Goal: Navigation & Orientation: Go to known website

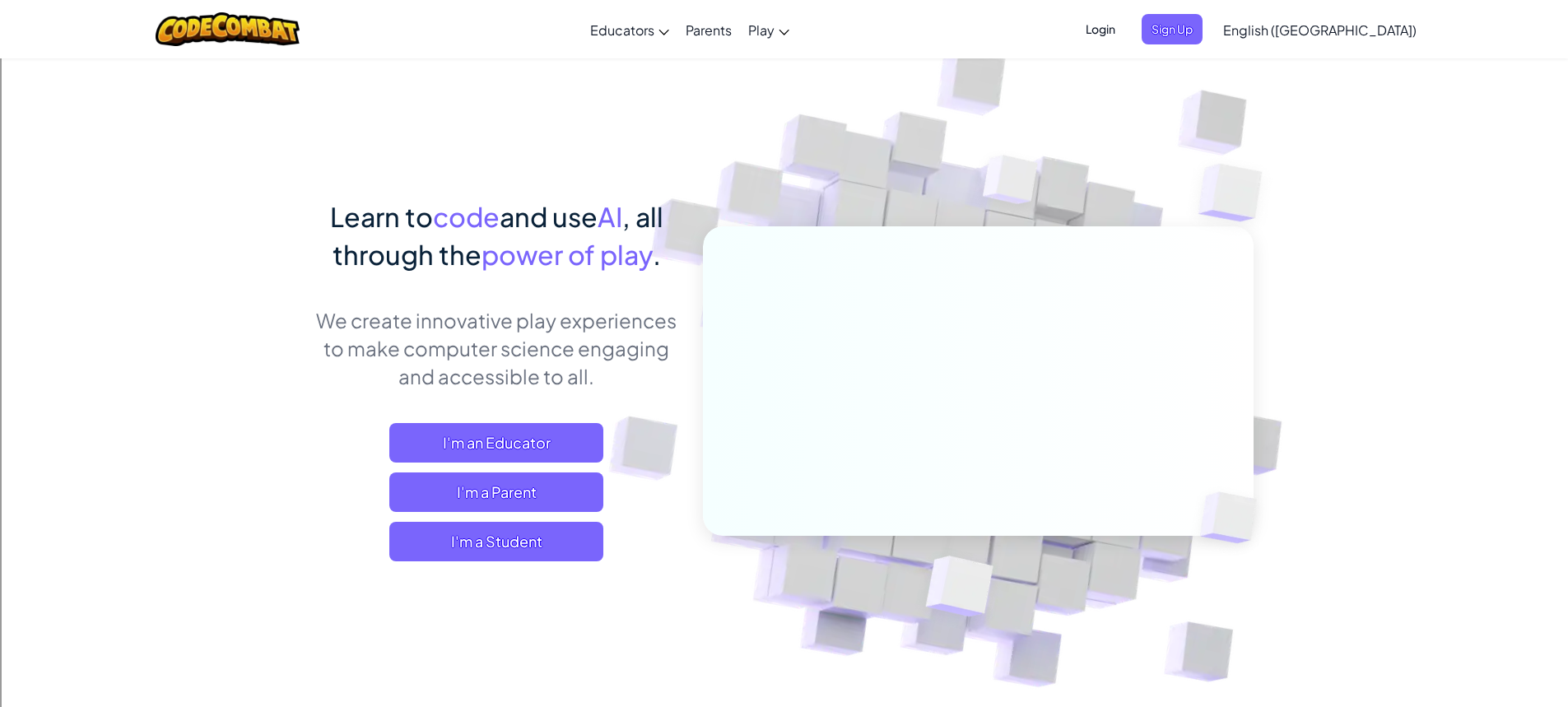
click at [1125, 19] on span "Login" at bounding box center [1100, 29] width 49 height 30
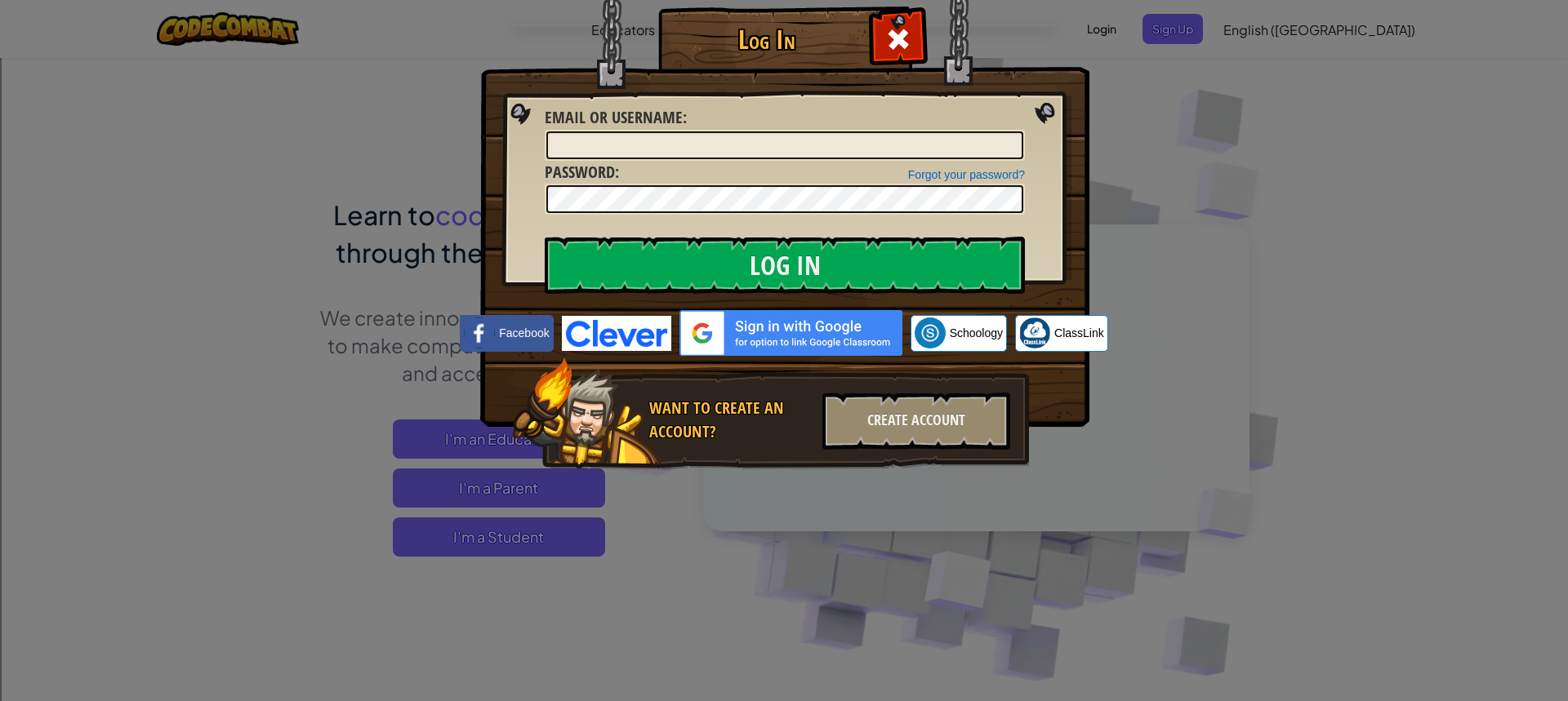
click at [801, 315] on img at bounding box center [791, 333] width 223 height 46
click at [804, 322] on img at bounding box center [791, 333] width 223 height 46
click at [810, 331] on img at bounding box center [791, 333] width 223 height 46
drag, startPoint x: 826, startPoint y: 339, endPoint x: 786, endPoint y: 339, distance: 40.0
click at [820, 339] on img at bounding box center [791, 333] width 223 height 46
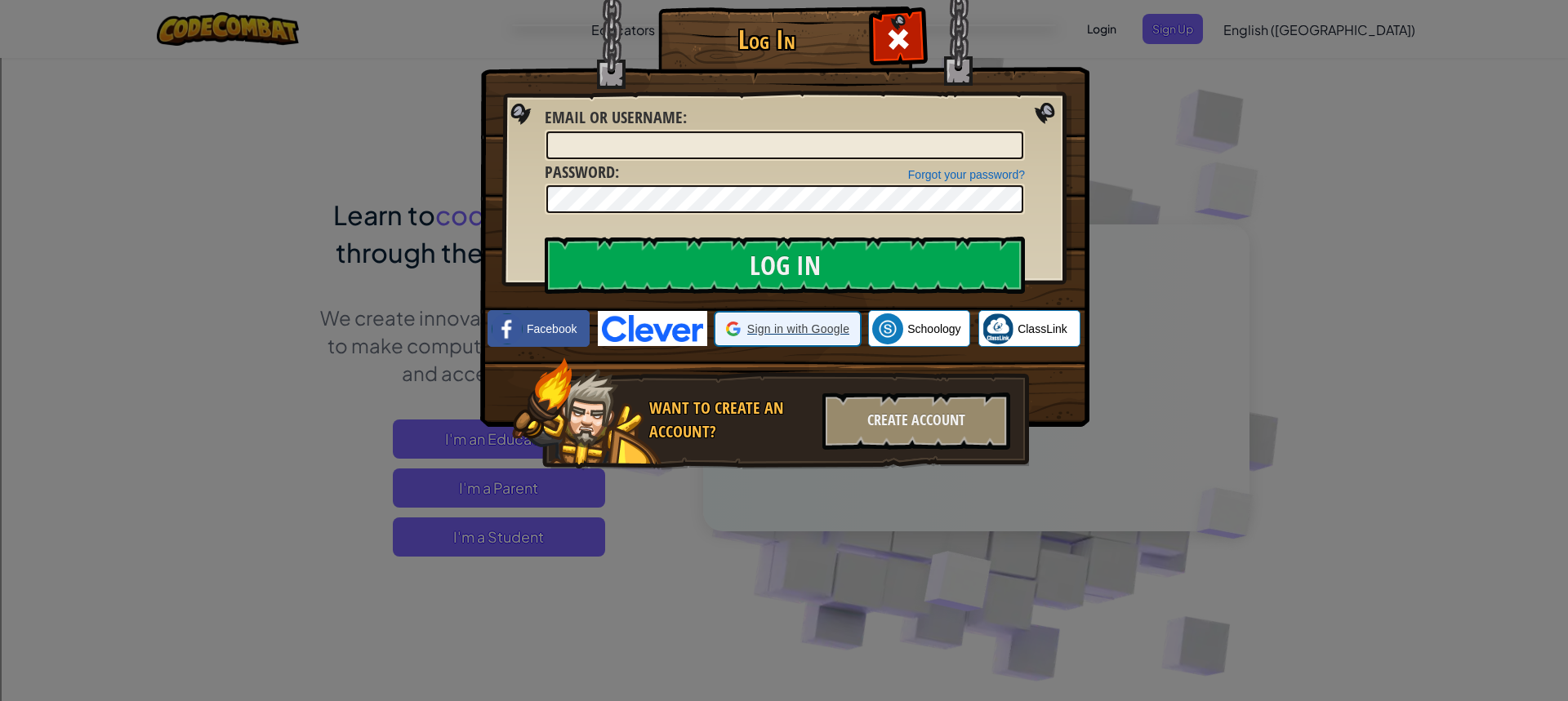
click at [741, 329] on div "Sign in with Google Sign in with Google. Opens in new tab" at bounding box center [787, 329] width 123 height 31
